Goal: Information Seeking & Learning: Compare options

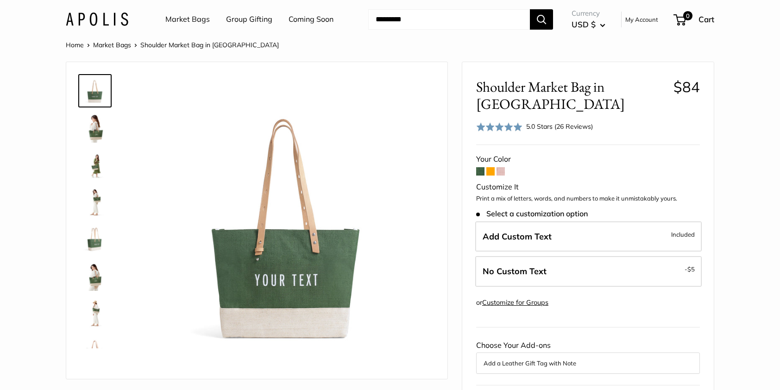
click at [490, 169] on span at bounding box center [490, 171] width 8 height 8
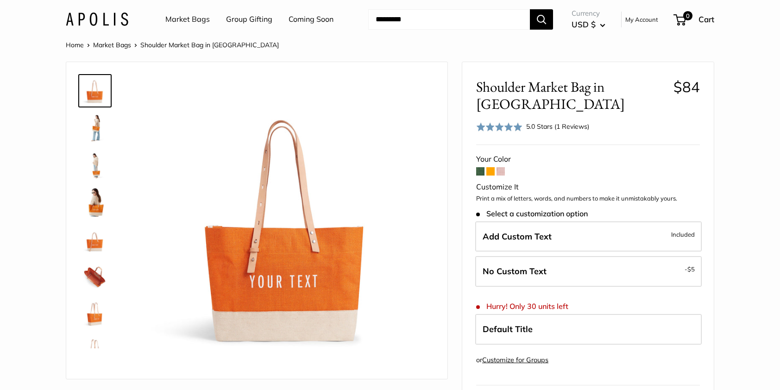
click at [498, 167] on span at bounding box center [500, 171] width 8 height 8
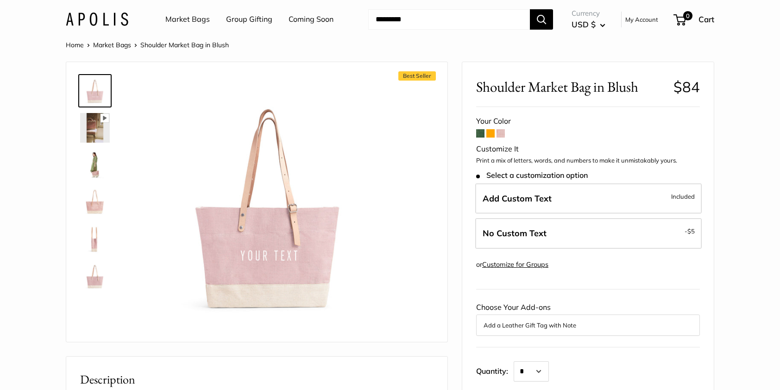
click at [478, 134] on span at bounding box center [480, 133] width 8 height 8
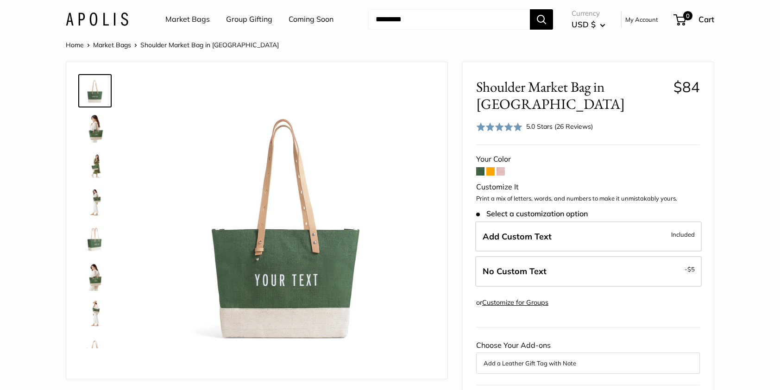
click at [91, 205] on img at bounding box center [95, 202] width 30 height 30
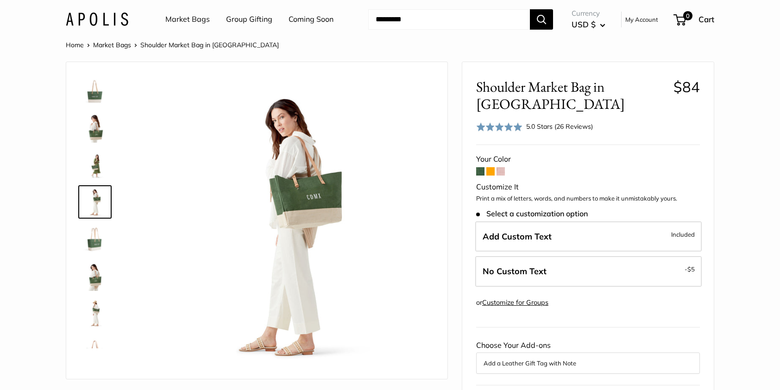
click at [103, 166] on img at bounding box center [95, 165] width 30 height 30
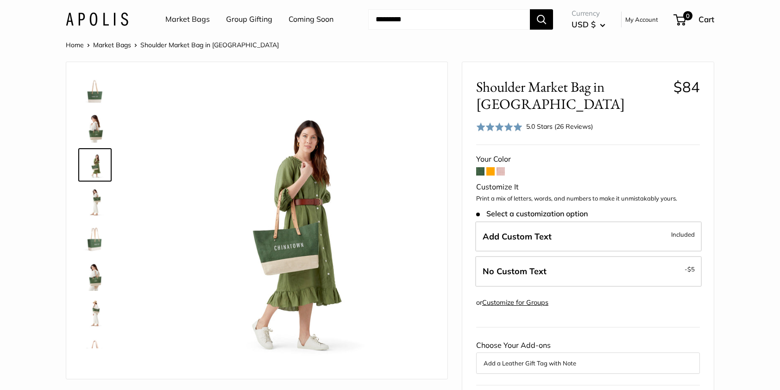
click at [98, 245] on img at bounding box center [95, 239] width 30 height 30
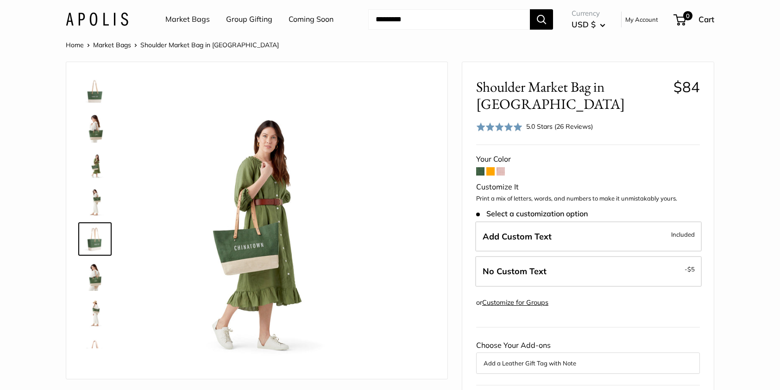
scroll to position [29, 0]
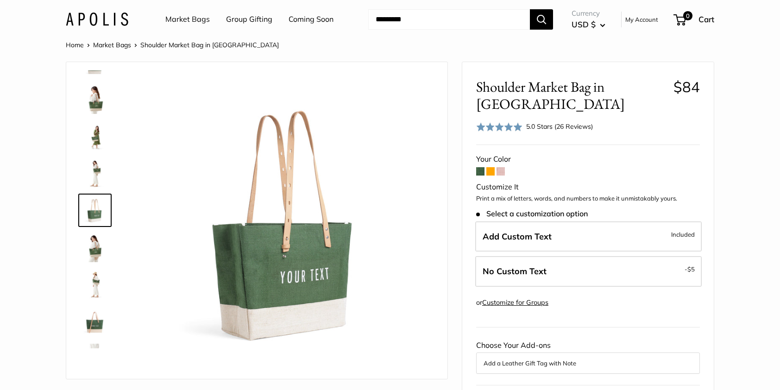
click at [106, 248] on img at bounding box center [95, 247] width 30 height 30
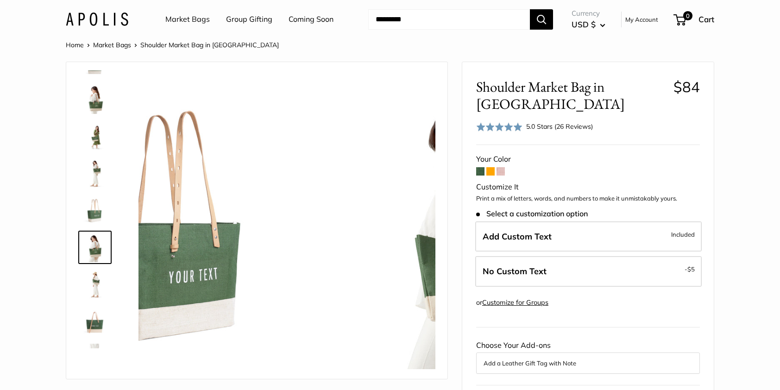
scroll to position [66, 0]
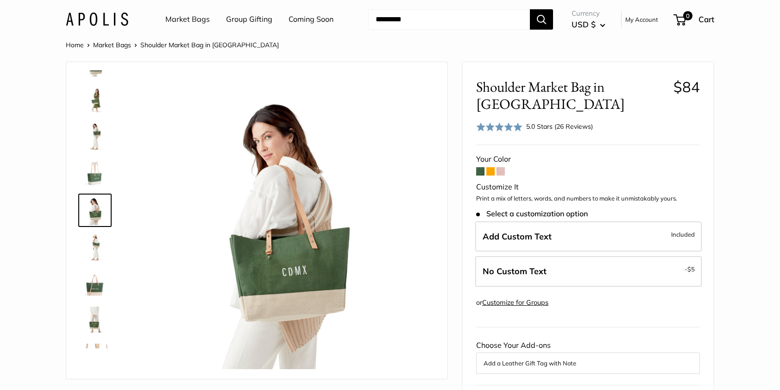
click at [91, 292] on img at bounding box center [95, 284] width 30 height 30
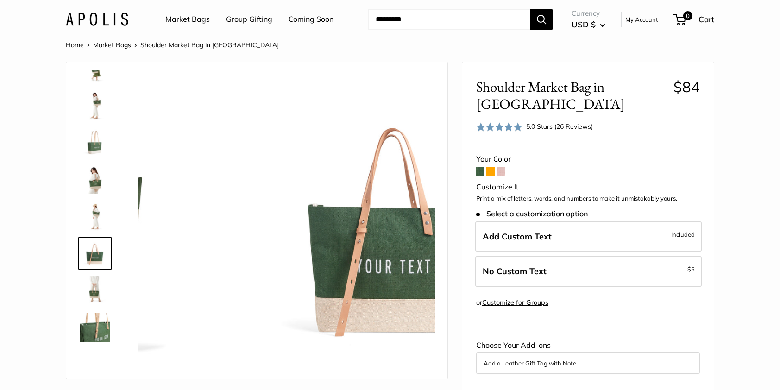
scroll to position [140, 0]
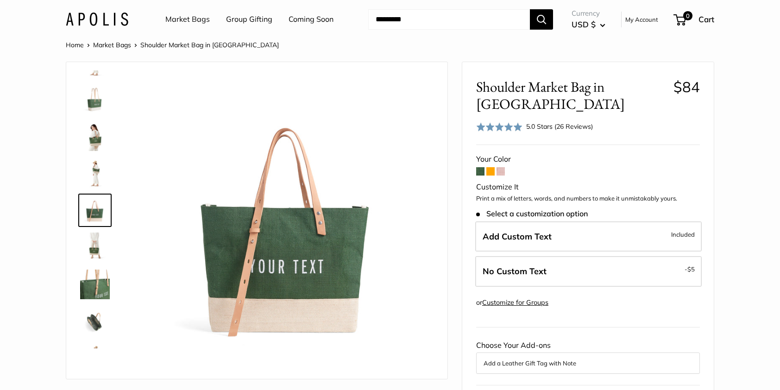
click at [99, 282] on img at bounding box center [95, 284] width 30 height 30
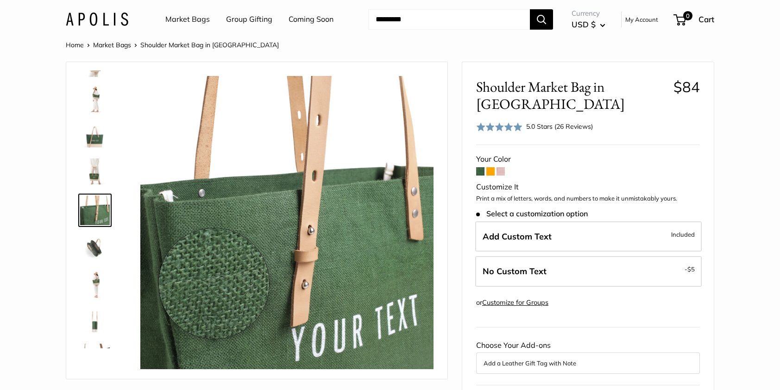
scroll to position [46, 0]
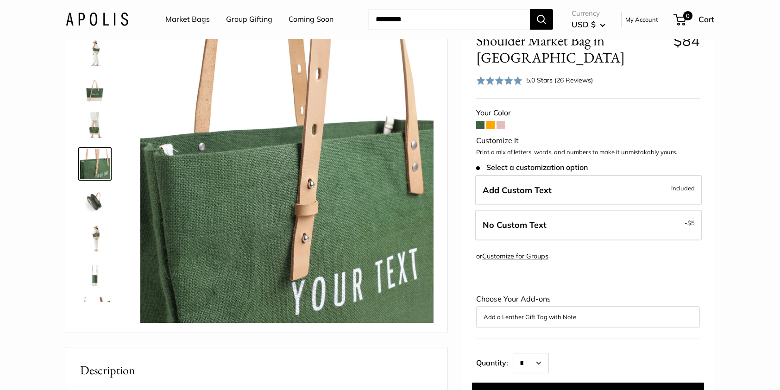
click at [97, 271] on img at bounding box center [95, 275] width 30 height 30
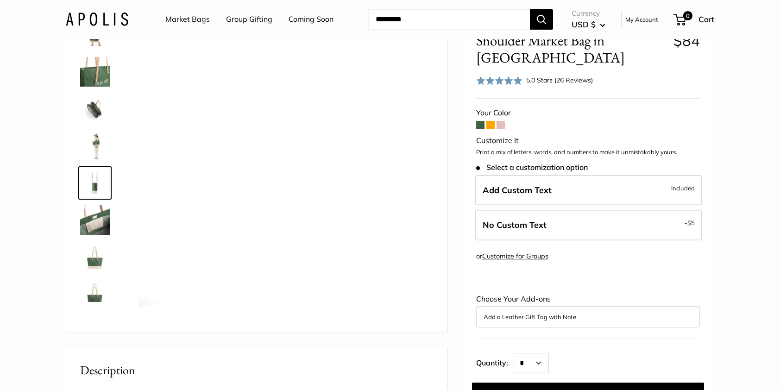
scroll to position [319, 0]
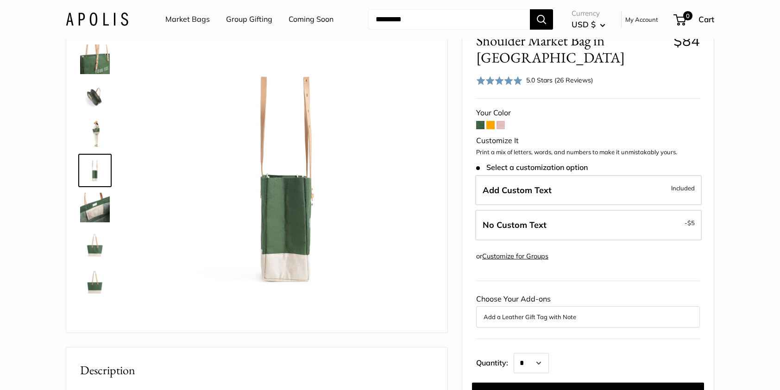
click at [92, 253] on img at bounding box center [95, 245] width 30 height 30
